Goal: Task Accomplishment & Management: Manage account settings

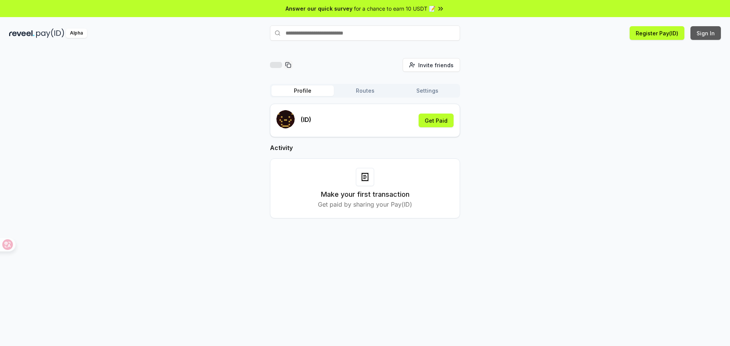
click at [705, 33] on button "Sign In" at bounding box center [706, 33] width 30 height 14
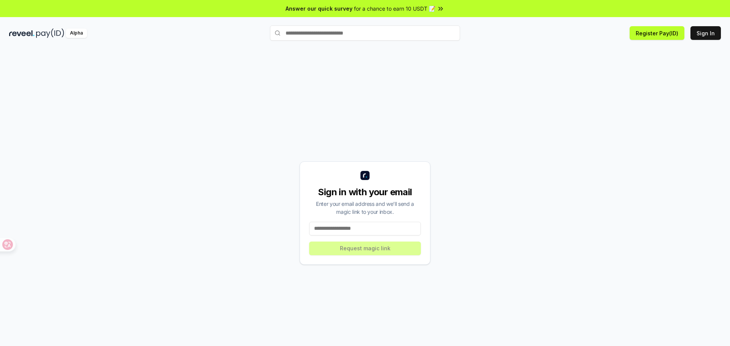
click at [356, 231] on input at bounding box center [365, 229] width 112 height 14
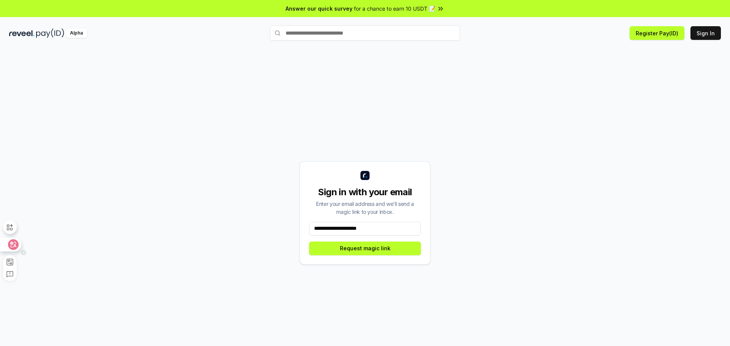
click at [10, 246] on icon at bounding box center [14, 245] width 8 height 8
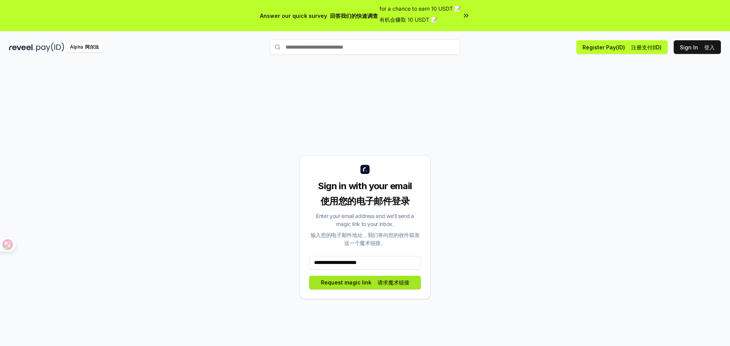
type input "**********"
click at [386, 283] on font "请求魔术链接" at bounding box center [394, 282] width 32 height 6
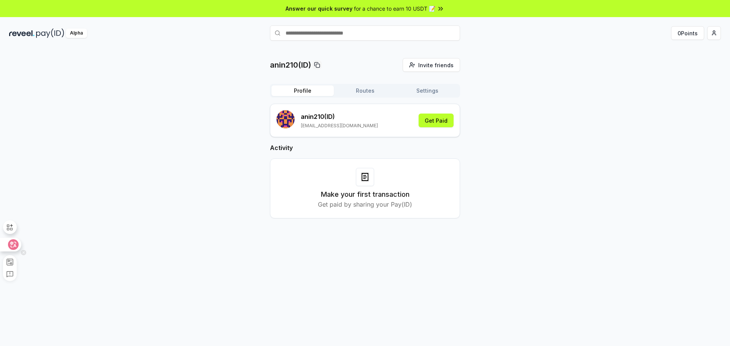
click at [14, 246] on icon at bounding box center [14, 245] width 8 height 8
click at [434, 123] on button "Get Paid" at bounding box center [436, 121] width 35 height 14
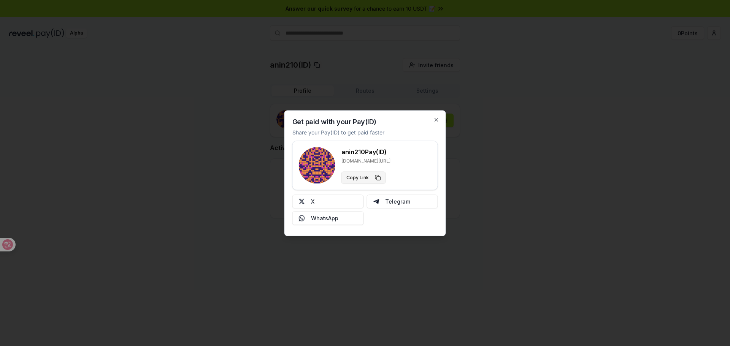
click at [378, 178] on button "Copy Link" at bounding box center [363, 177] width 44 height 12
click at [437, 122] on icon "button" at bounding box center [436, 120] width 6 height 6
